Goal: Information Seeking & Learning: Learn about a topic

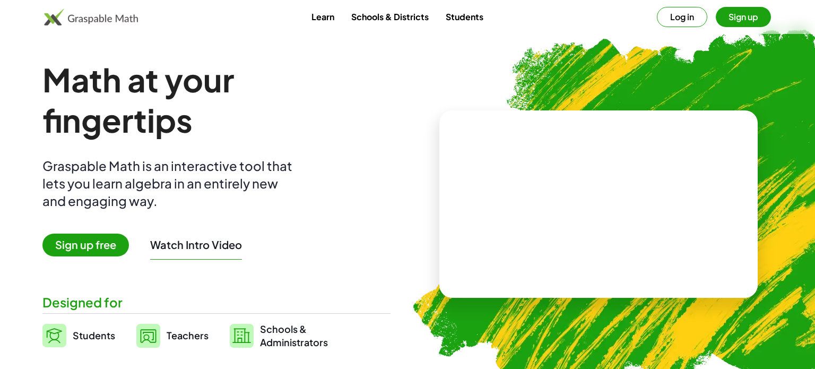
click at [468, 17] on link "Students" at bounding box center [464, 17] width 55 height 20
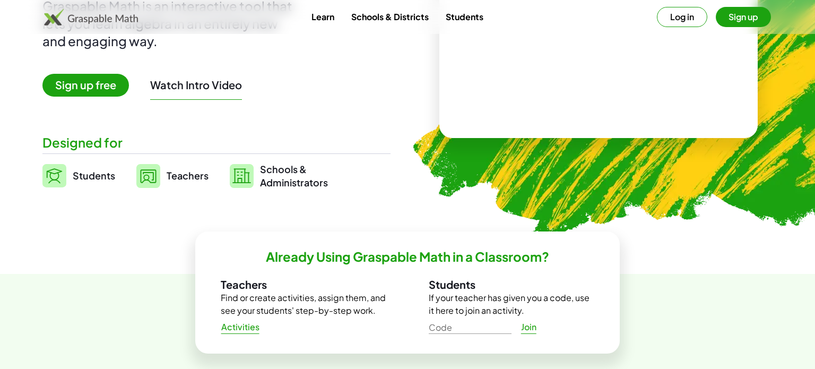
scroll to position [159, 0]
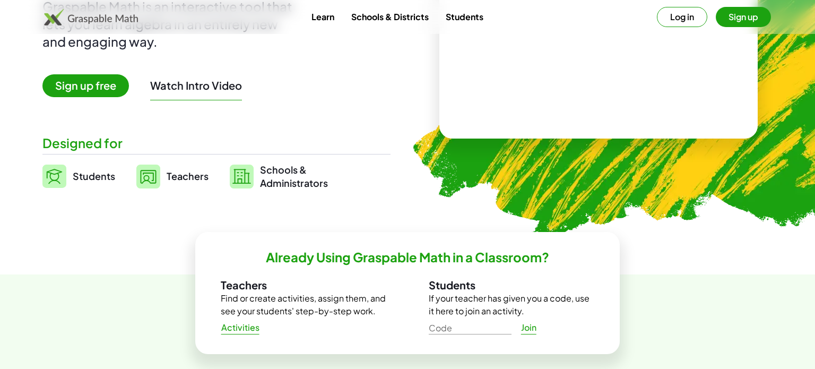
click at [234, 331] on span "Activities" at bounding box center [240, 327] width 39 height 11
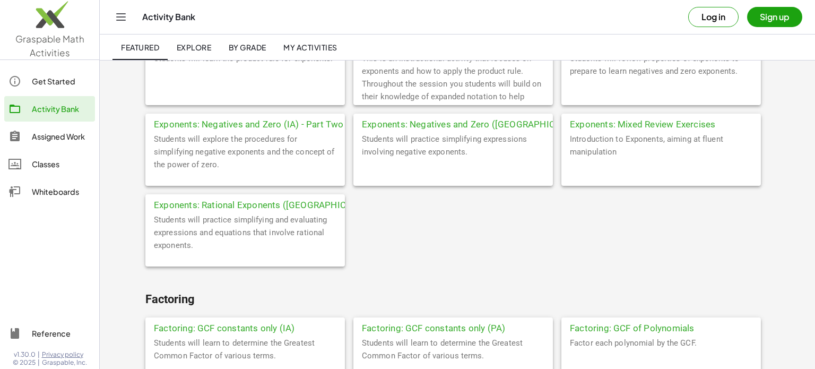
scroll to position [1098, 0]
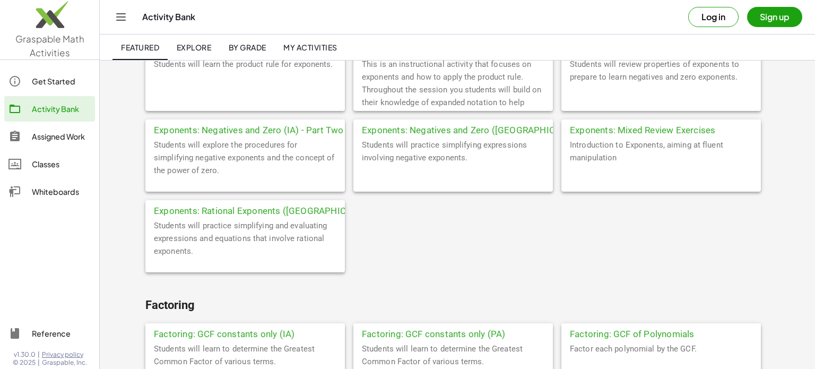
click at [459, 131] on div "Exponents: Negatives and Zero ([GEOGRAPHIC_DATA])" at bounding box center [454, 128] width 200 height 19
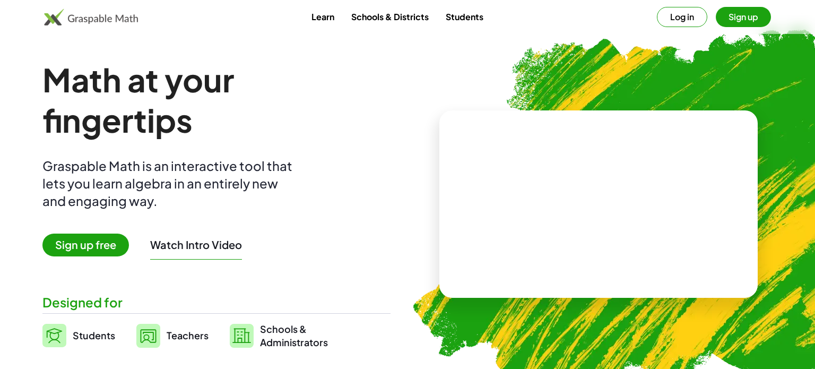
scroll to position [159, 0]
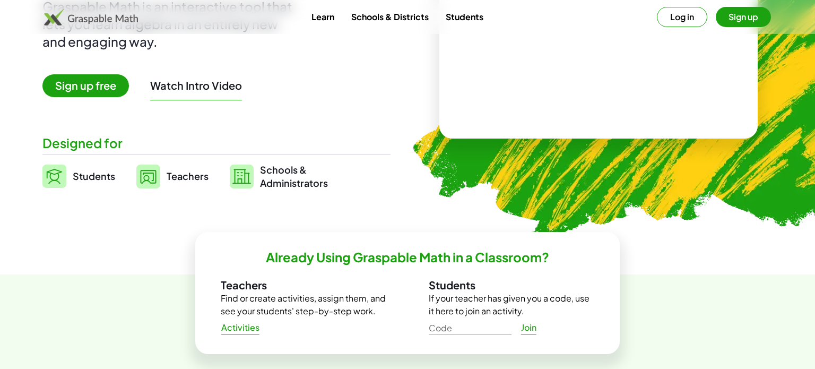
click at [509, 366] on div "Already Using Graspable Math in a Classroom? Teachers Find or create activities…" at bounding box center [407, 335] width 815 height 122
click at [183, 91] on button "Watch Intro Video" at bounding box center [196, 86] width 92 height 14
